Goal: Transaction & Acquisition: Subscribe to service/newsletter

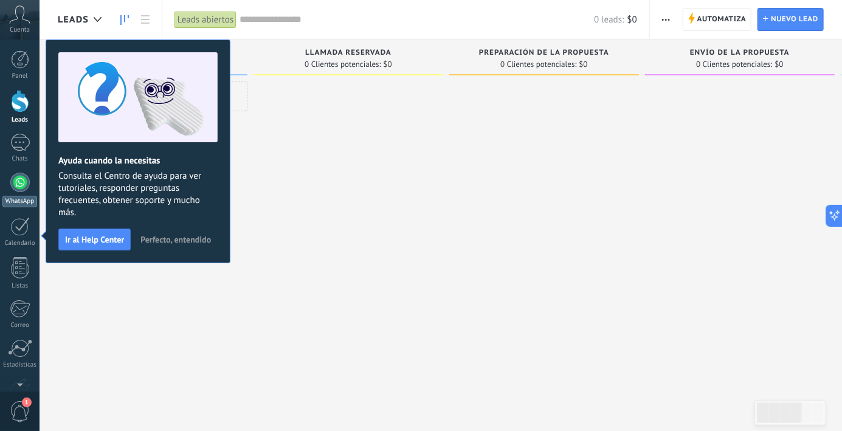
click at [18, 182] on div at bounding box center [19, 182] width 19 height 19
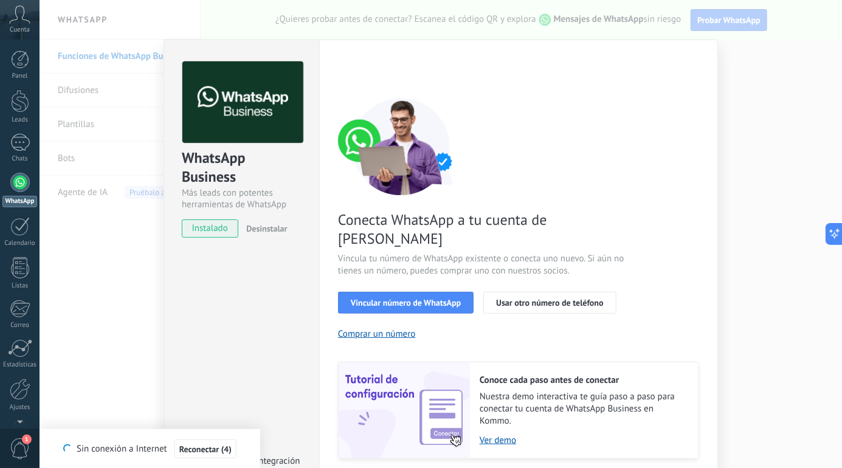
click at [494, 223] on span "Conecta WhatsApp a tu cuenta de [PERSON_NAME]" at bounding box center [482, 229] width 289 height 38
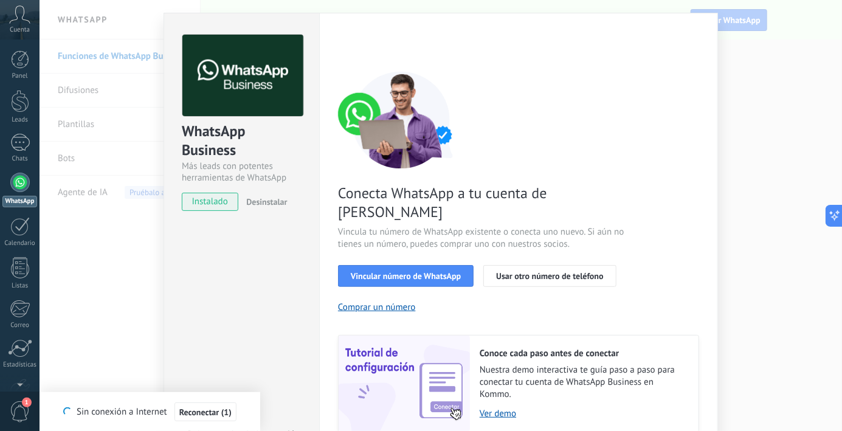
scroll to position [39, 0]
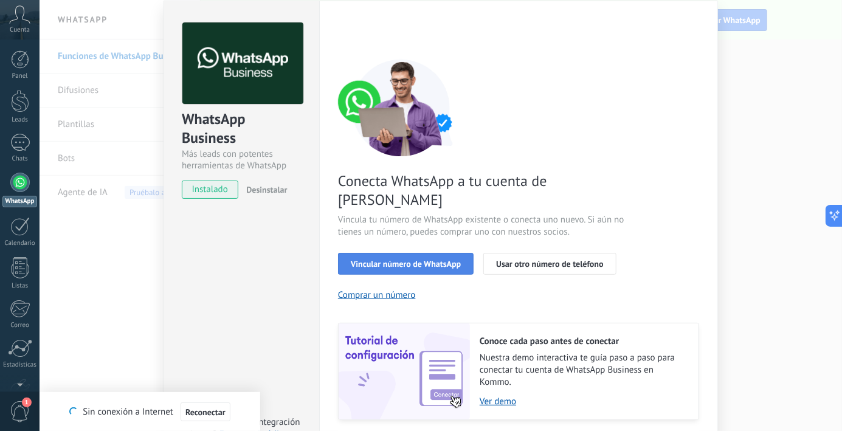
click at [433, 260] on span "Vincular número de WhatsApp" at bounding box center [406, 264] width 110 height 9
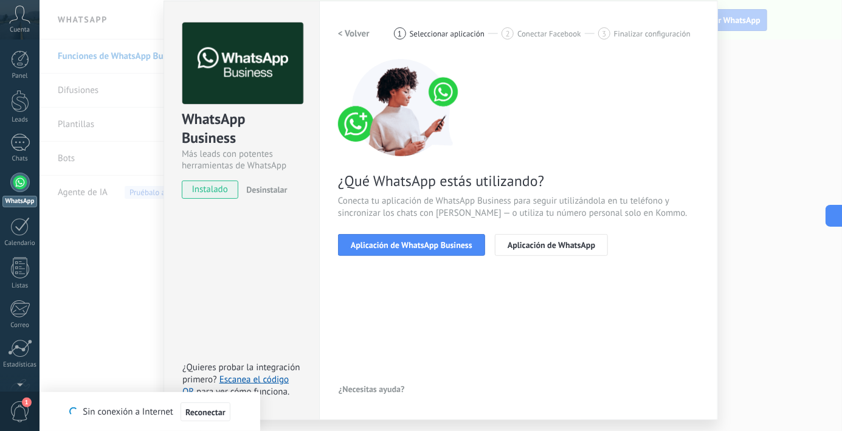
click at [433, 244] on span "Aplicación de WhatsApp Business" at bounding box center [412, 245] width 122 height 9
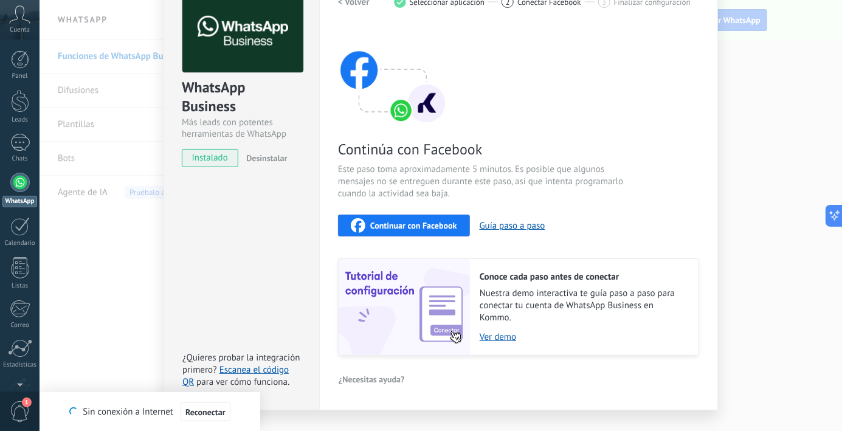
scroll to position [94, 0]
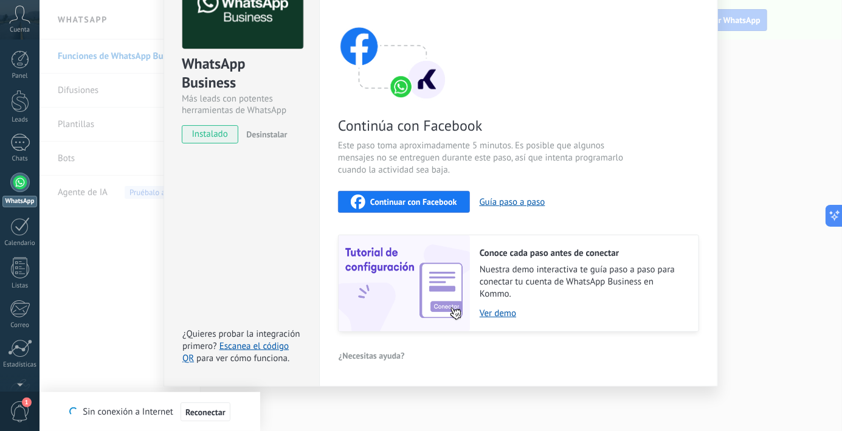
click at [198, 136] on span "instalado" at bounding box center [209, 134] width 55 height 18
click at [217, 136] on span "instalado" at bounding box center [209, 134] width 55 height 18
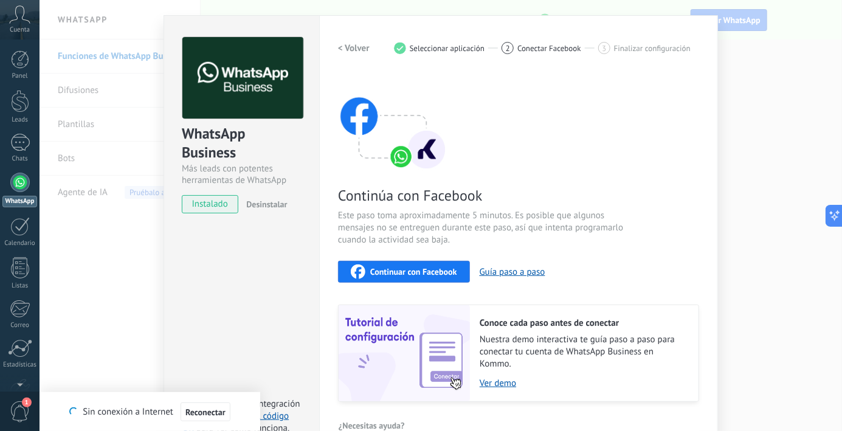
scroll to position [0, 0]
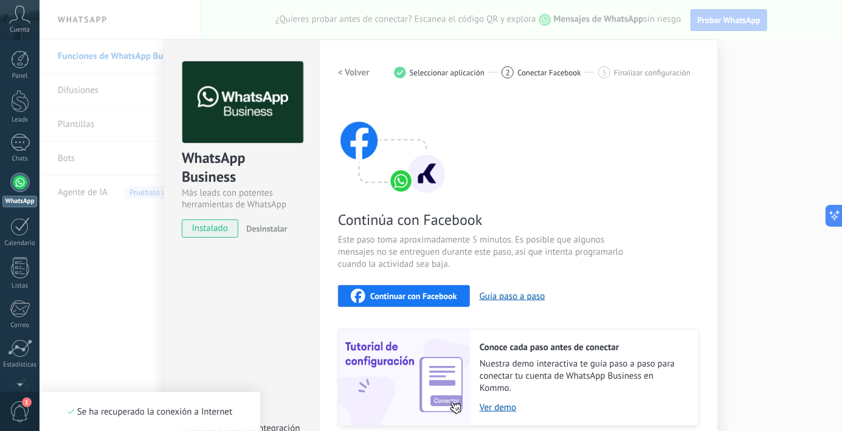
click at [455, 76] on span "Seleccionar aplicación" at bounding box center [447, 72] width 75 height 9
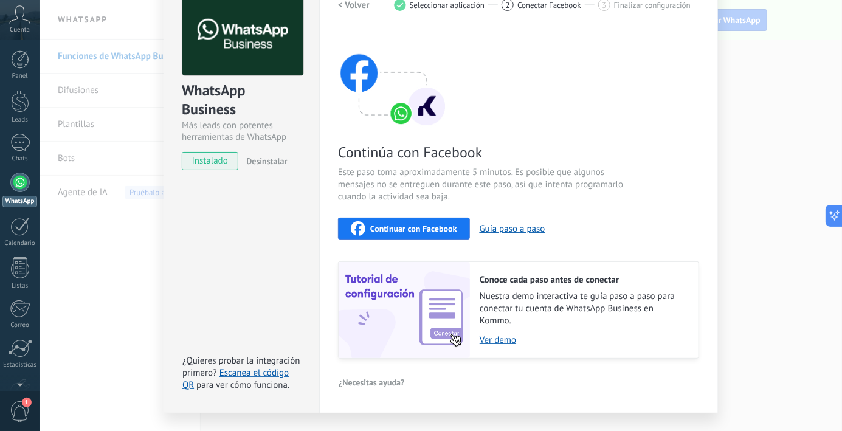
scroll to position [94, 0]
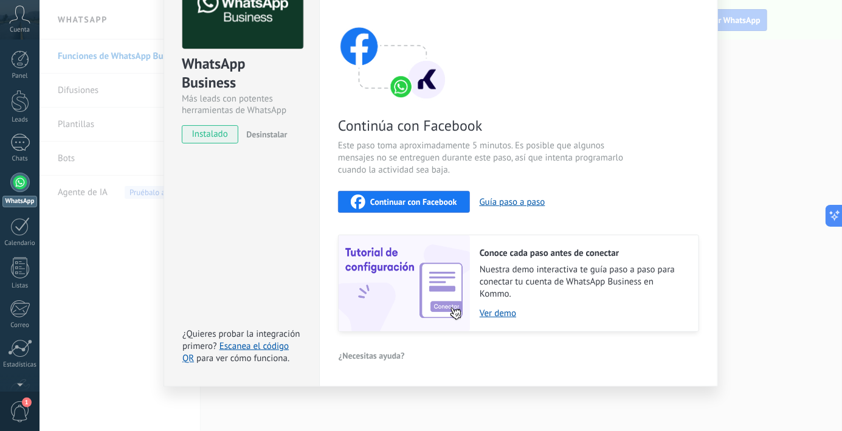
click at [426, 200] on span "Continuar con Facebook" at bounding box center [413, 202] width 87 height 9
click at [107, 191] on div "WhatsApp Business Más leads con potentes herramientas de WhatsApp instalado Des…" at bounding box center [441, 215] width 802 height 431
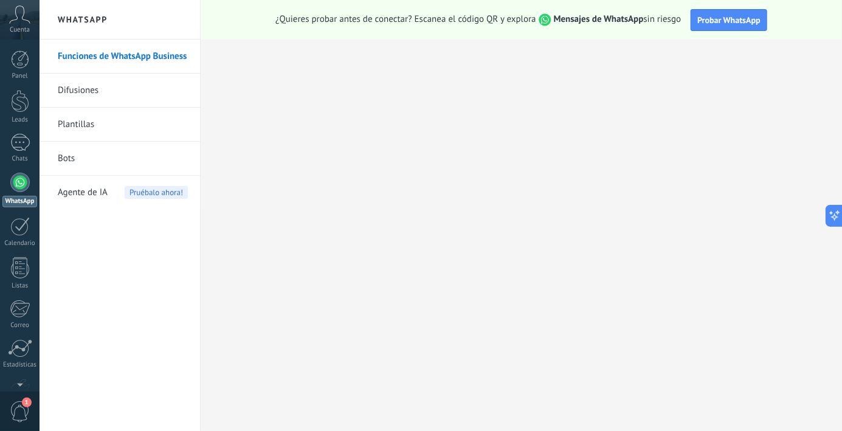
click at [18, 184] on div at bounding box center [19, 182] width 19 height 19
click at [71, 162] on link "Bots" at bounding box center [123, 159] width 130 height 34
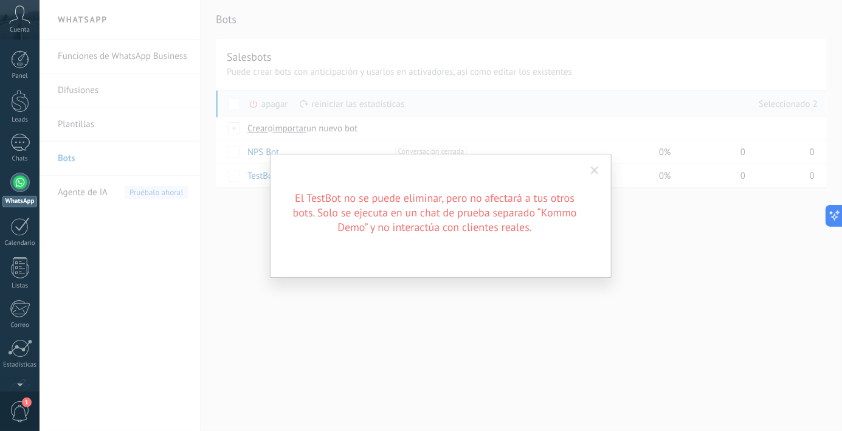
click at [251, 232] on div "El TestBot no se puede eliminar, pero no afectará a tus otros bots. Solo se eje…" at bounding box center [441, 215] width 802 height 431
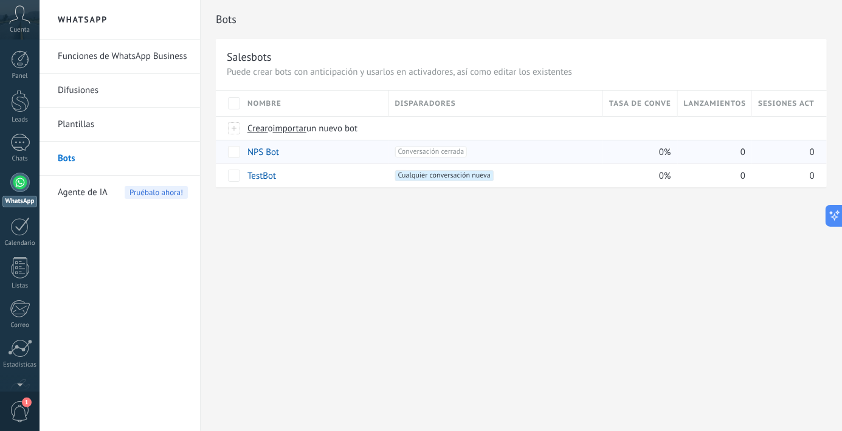
click at [86, 123] on link "Plantillas" at bounding box center [123, 125] width 130 height 34
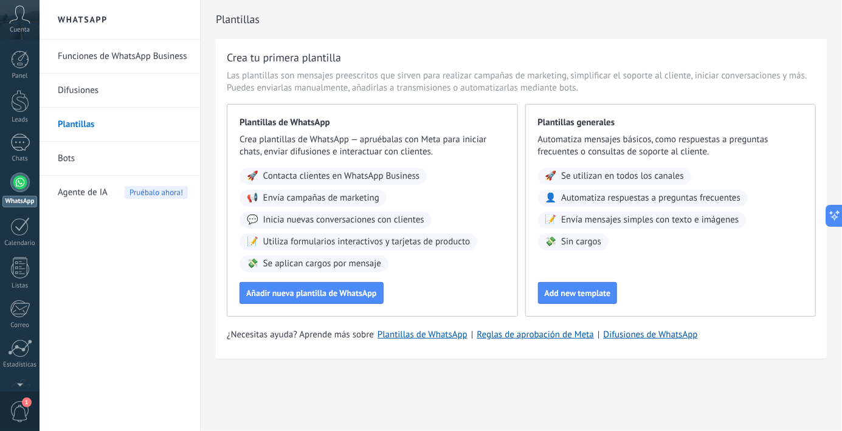
click at [88, 99] on link "Difusiones" at bounding box center [123, 91] width 130 height 34
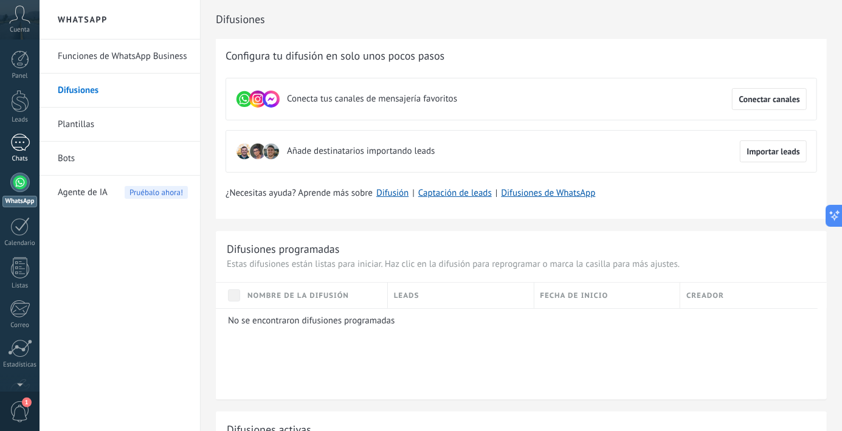
click at [16, 145] on div at bounding box center [19, 143] width 19 height 18
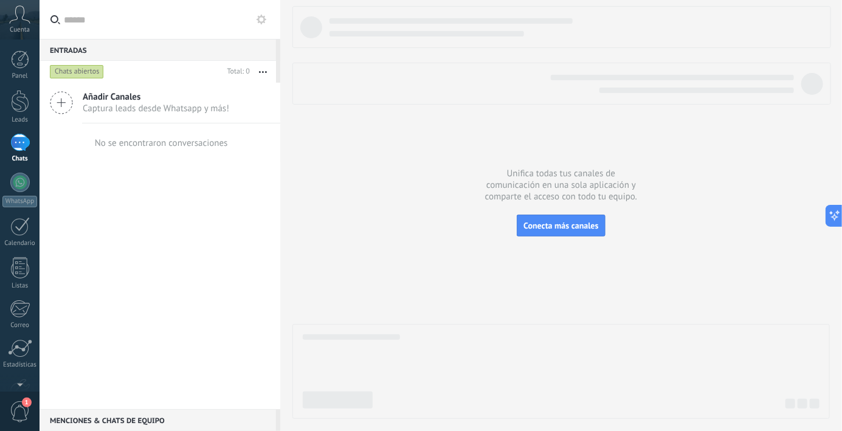
click at [165, 106] on span "Captura leads desde Whatsapp y más!" at bounding box center [156, 109] width 147 height 12
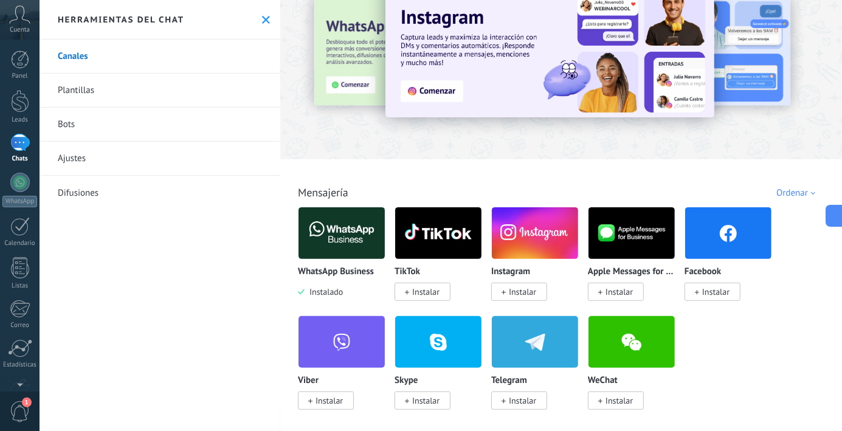
scroll to position [78, 0]
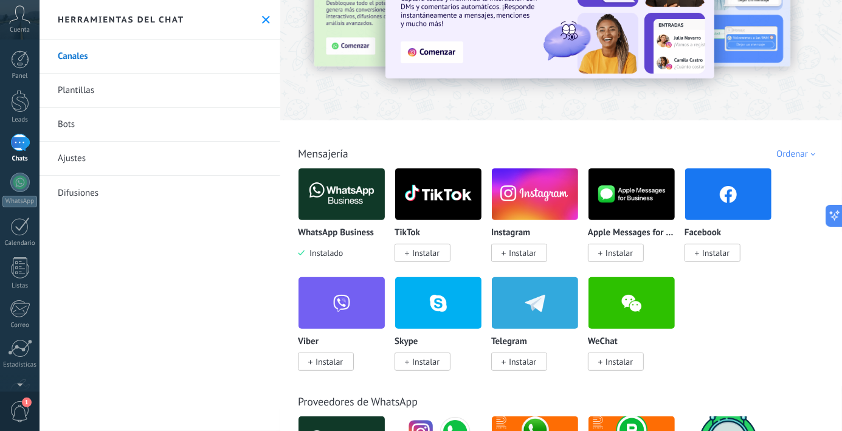
click at [424, 255] on span "Instalar" at bounding box center [425, 252] width 27 height 11
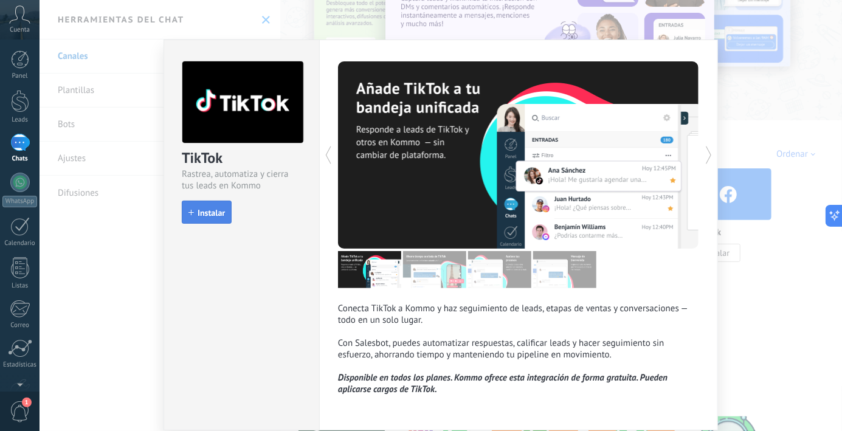
click at [216, 209] on span "Instalar" at bounding box center [211, 213] width 27 height 9
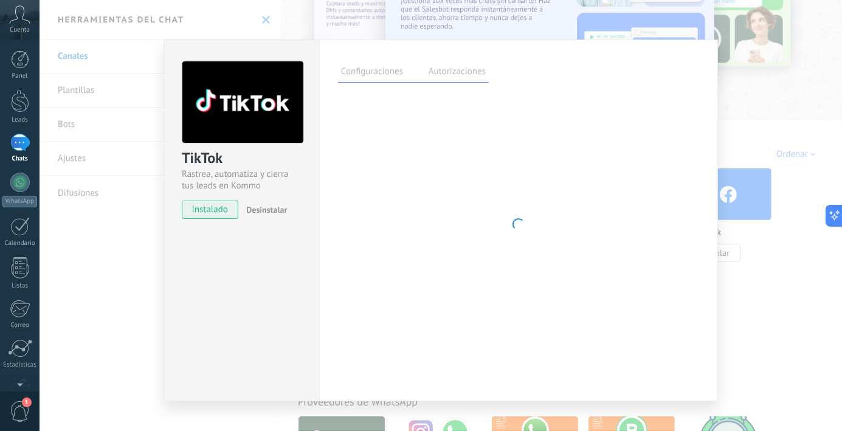
click at [753, 120] on div "TikTok Rastrea, automatiza y cierra tus leads en Kommo instalado Desinstalar Co…" at bounding box center [441, 215] width 802 height 431
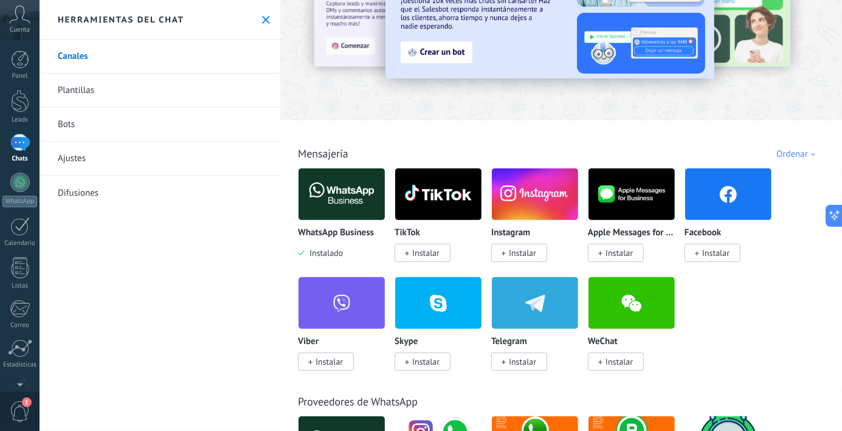
click at [418, 257] on span "Instalar" at bounding box center [425, 252] width 27 height 11
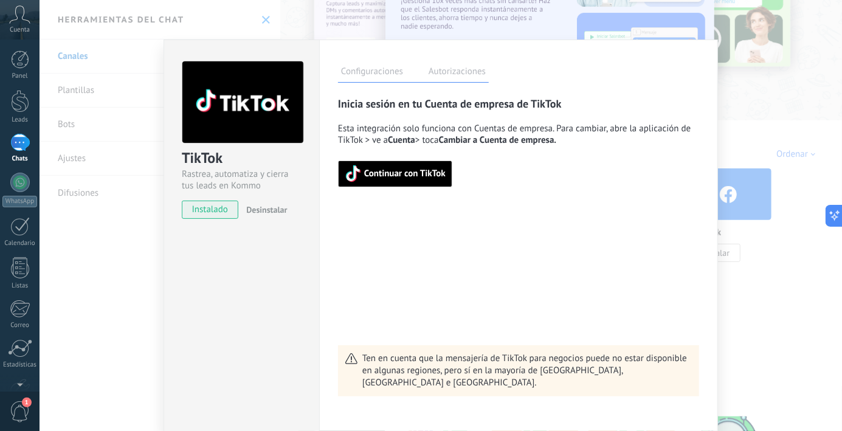
click at [776, 120] on div "TikTok Rastrea, automatiza y cierra tus leads en Kommo instalado Desinstalar Co…" at bounding box center [441, 215] width 802 height 431
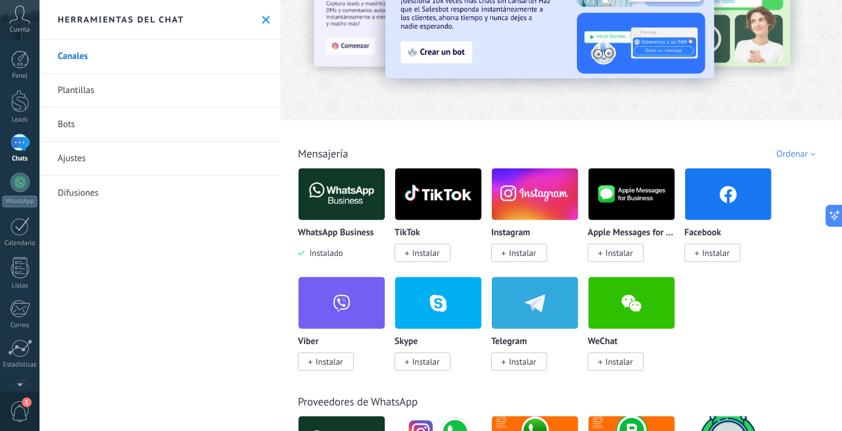
click at [433, 258] on span "Instalar" at bounding box center [425, 252] width 27 height 11
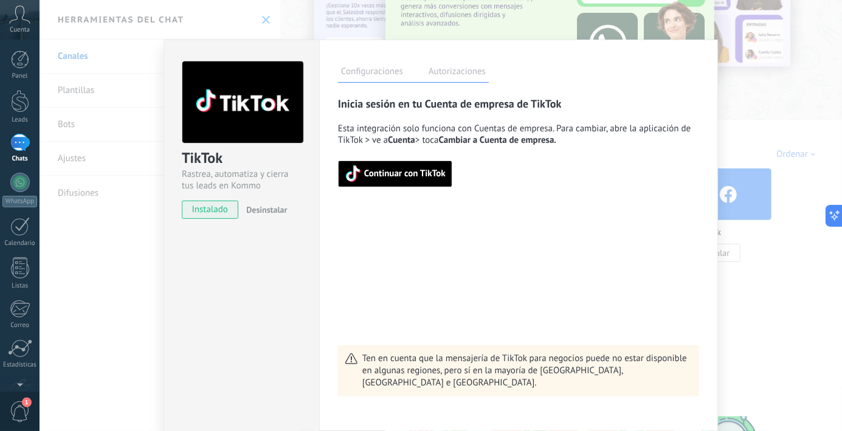
click at [194, 208] on span "instalado" at bounding box center [209, 210] width 55 height 18
click at [764, 113] on div "TikTok Rastrea, automatiza y cierra tus leads en Kommo instalado Desinstalar Co…" at bounding box center [441, 215] width 802 height 431
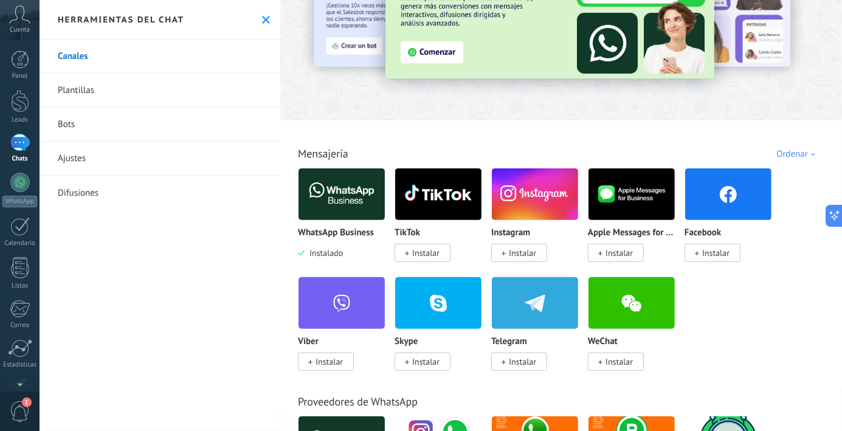
click at [514, 258] on span "Instalar" at bounding box center [519, 253] width 56 height 18
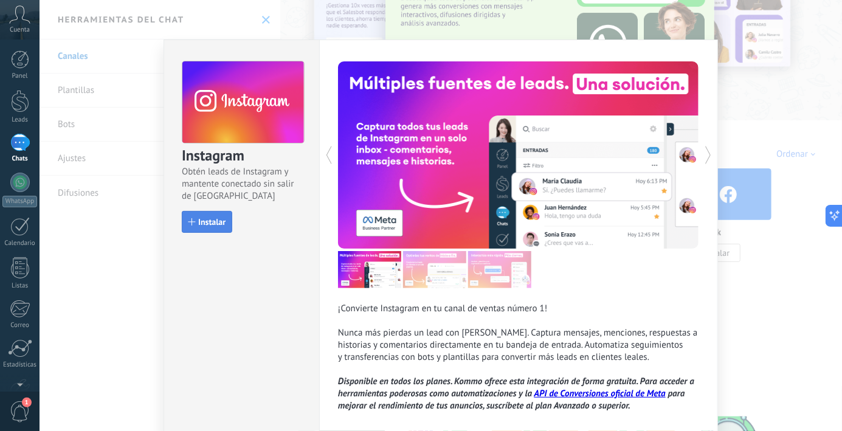
click at [223, 226] on span "Instalar" at bounding box center [211, 222] width 27 height 9
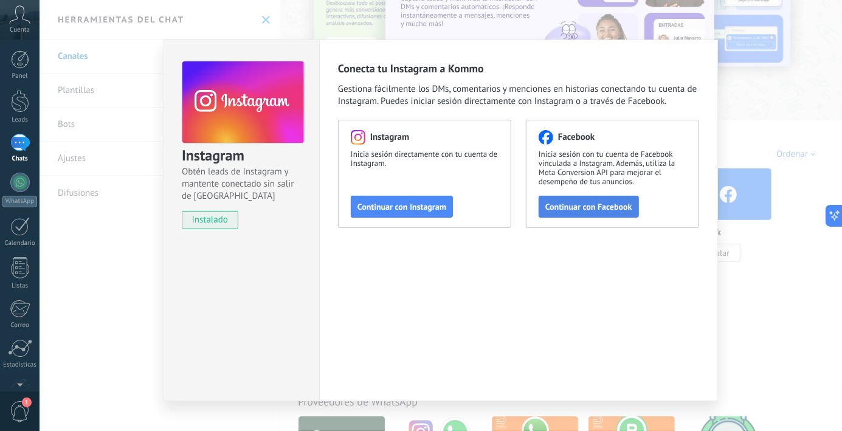
click at [587, 202] on span "Continuar con Facebook" at bounding box center [588, 206] width 87 height 9
